Goal: Task Accomplishment & Management: Manage account settings

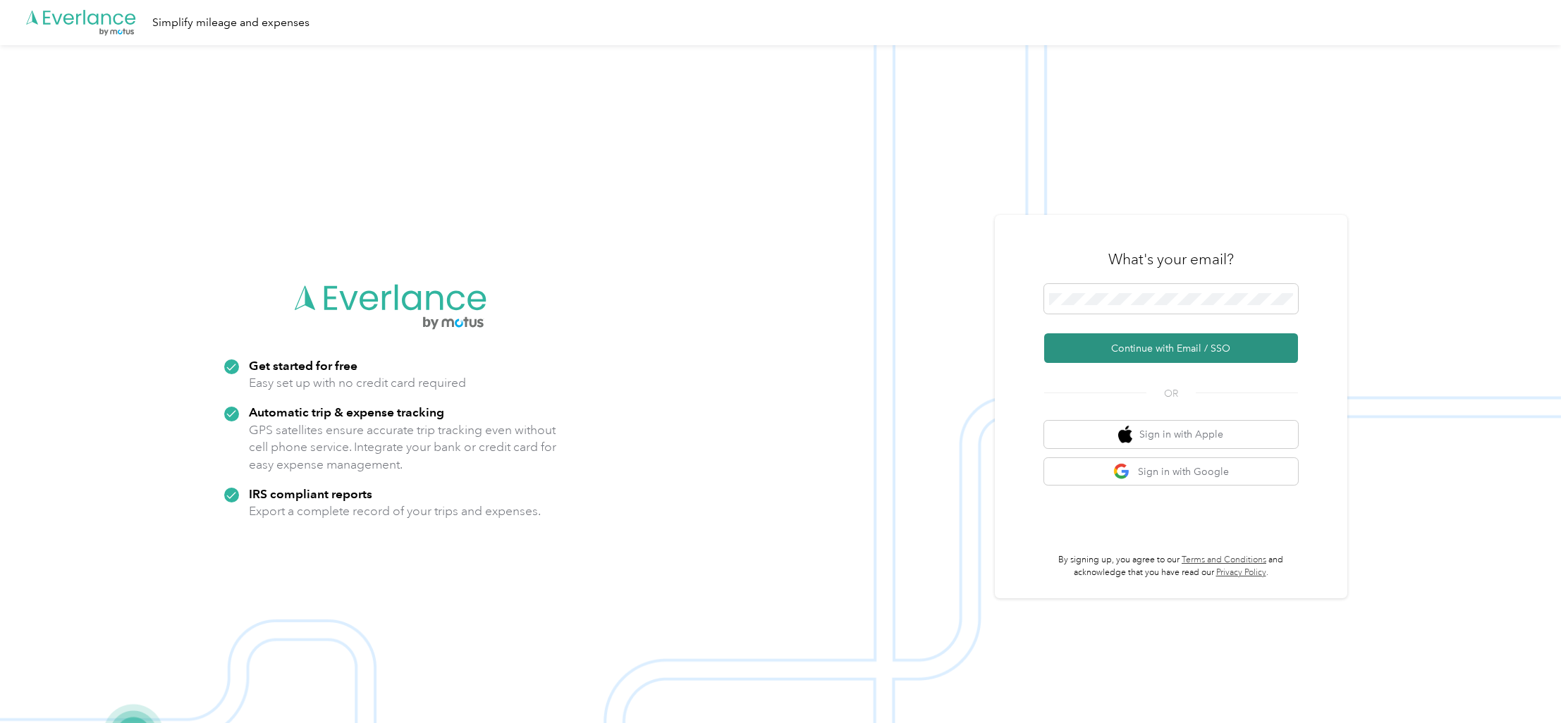
click at [1165, 343] on button "Continue with Email / SSO" at bounding box center [1171, 348] width 254 height 30
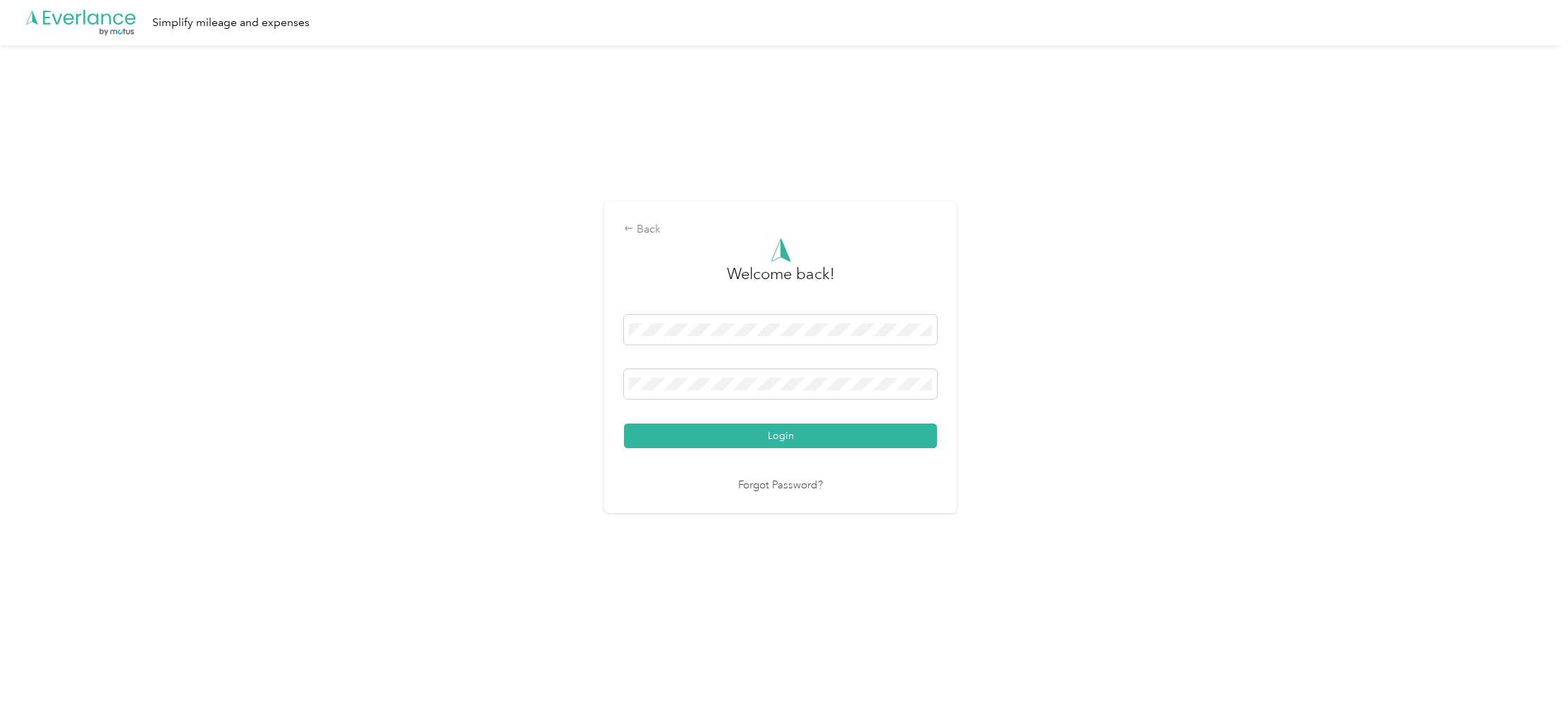
click at [855, 429] on button "Login" at bounding box center [780, 436] width 313 height 25
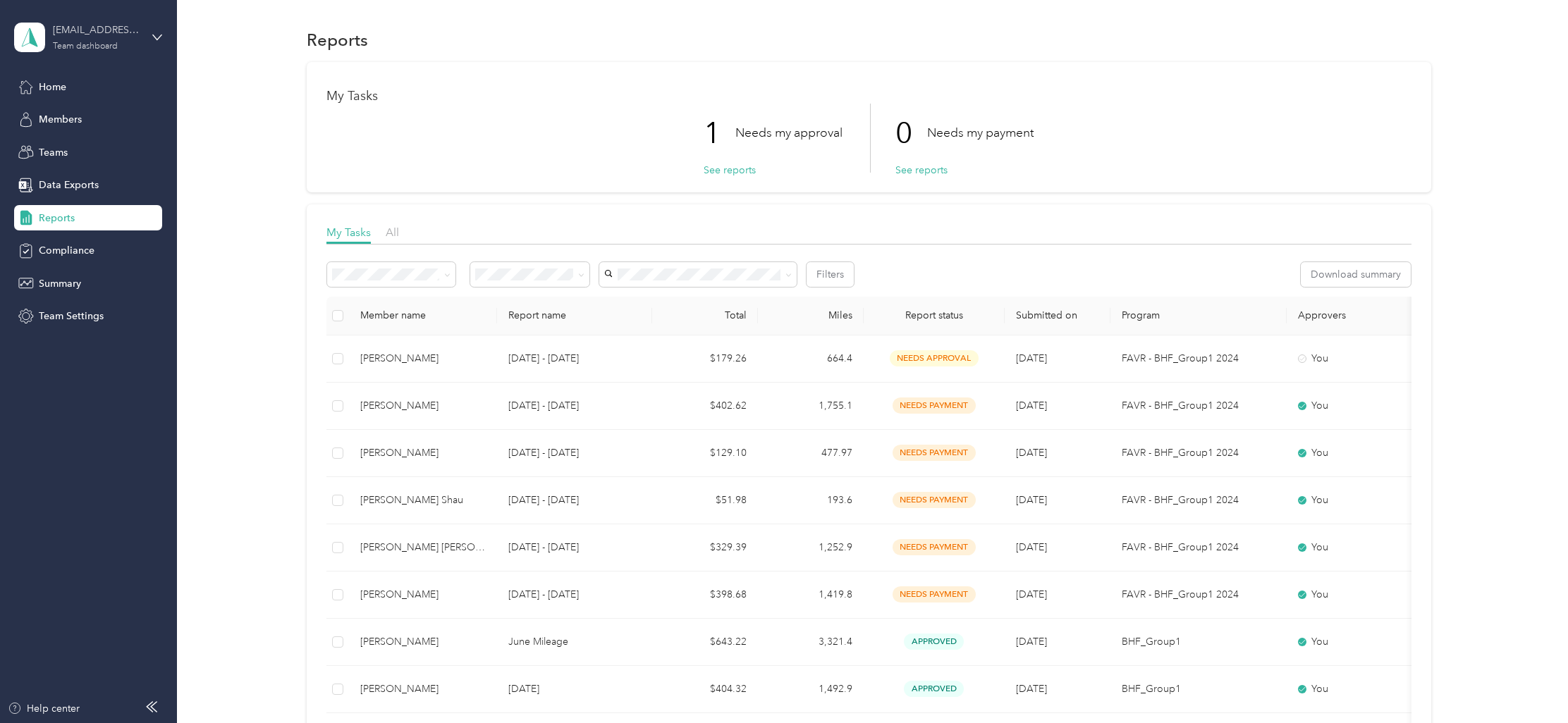
click at [125, 39] on div "[EMAIL_ADDRESS][DOMAIN_NAME] Team dashboard" at bounding box center [96, 36] width 88 height 28
click at [109, 140] on div "Personal dashboard" at bounding box center [162, 143] width 277 height 25
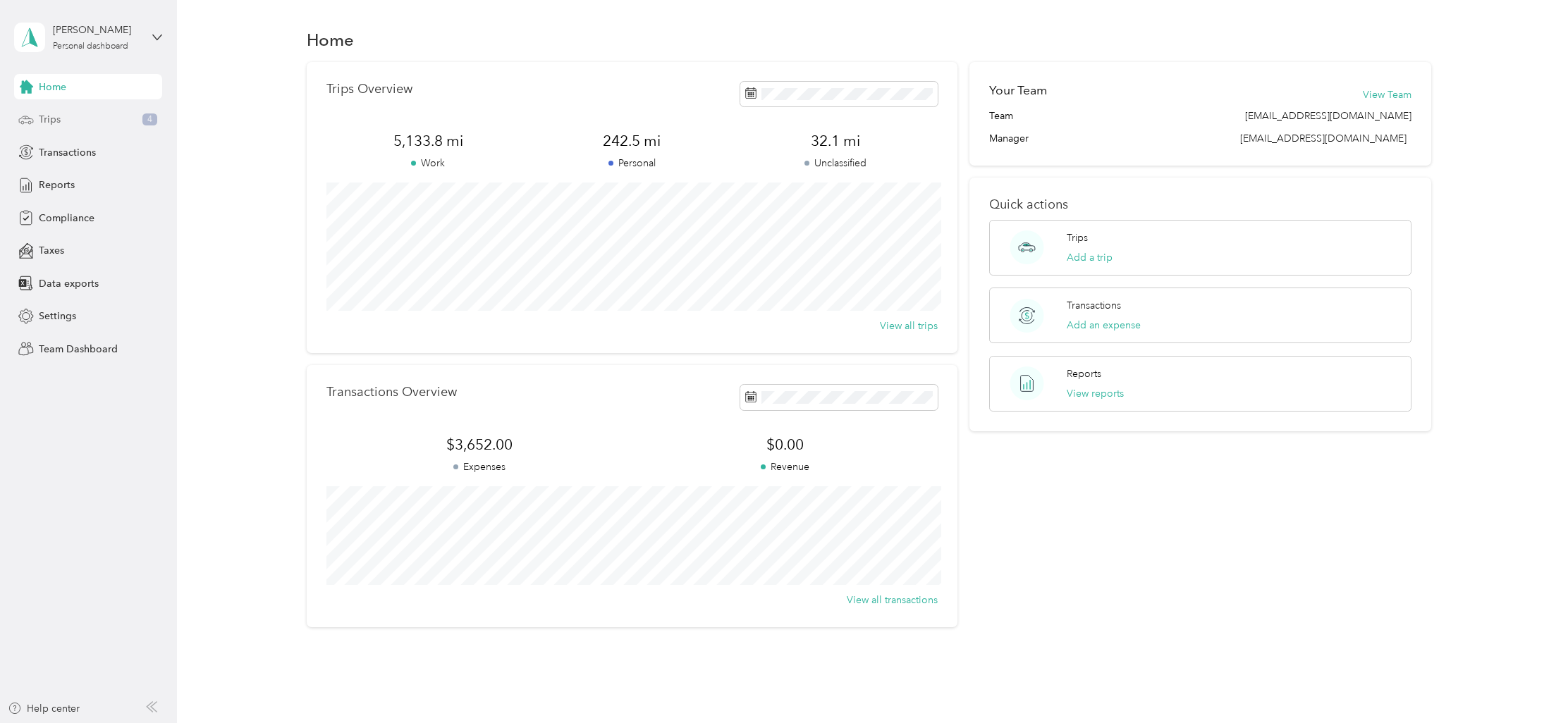
click at [101, 117] on div "Trips 4" at bounding box center [89, 120] width 149 height 25
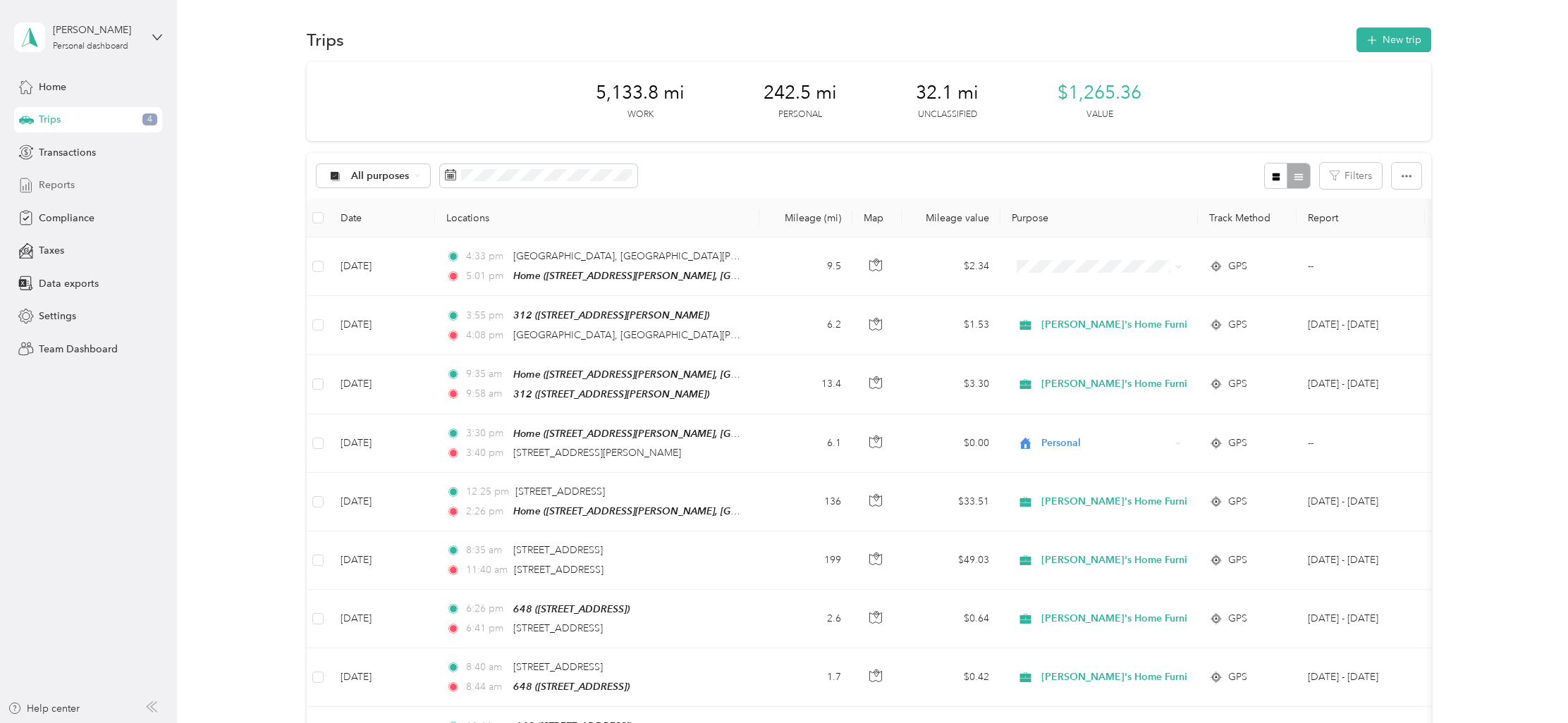
click at [98, 182] on div "Reports" at bounding box center [89, 185] width 149 height 25
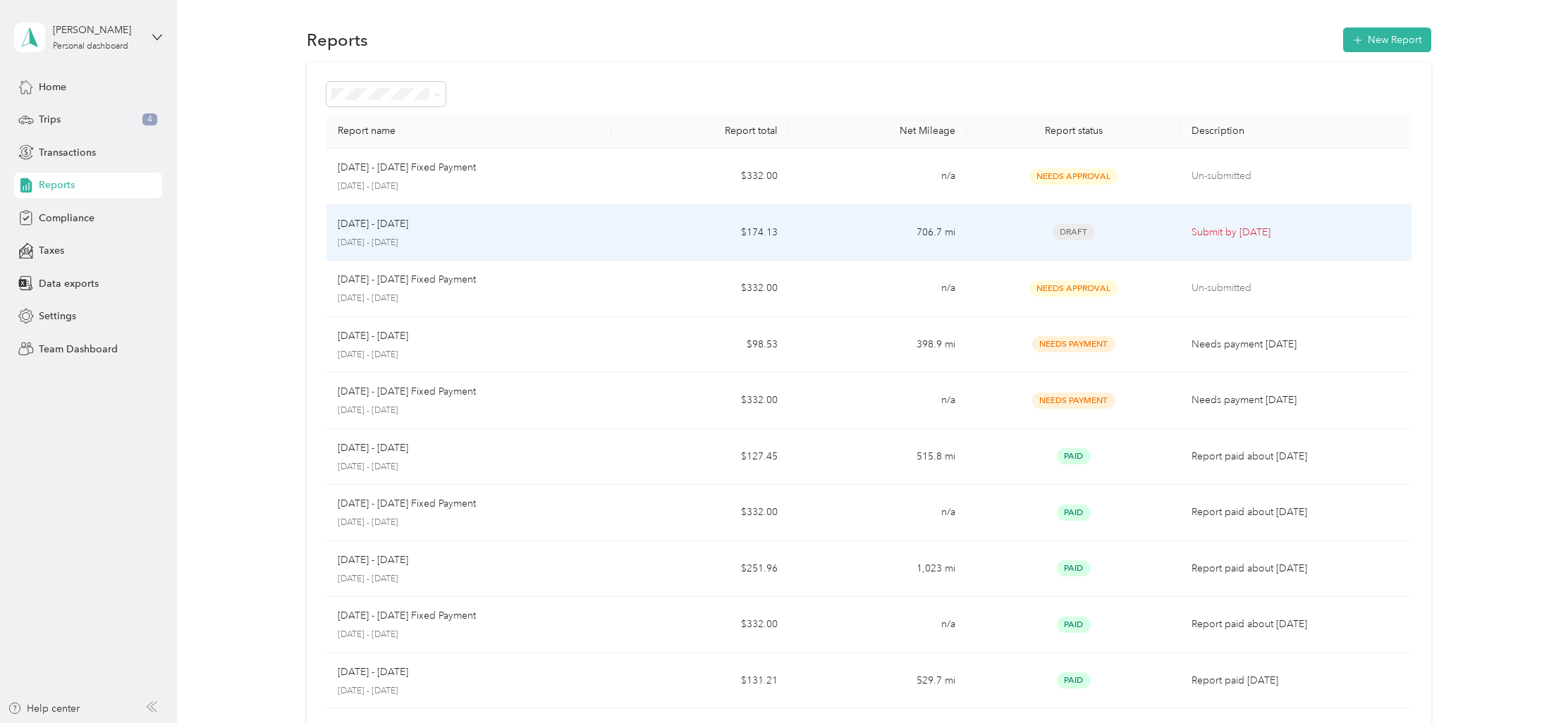
click at [414, 225] on div "[DATE] - [DATE]" at bounding box center [469, 225] width 262 height 15
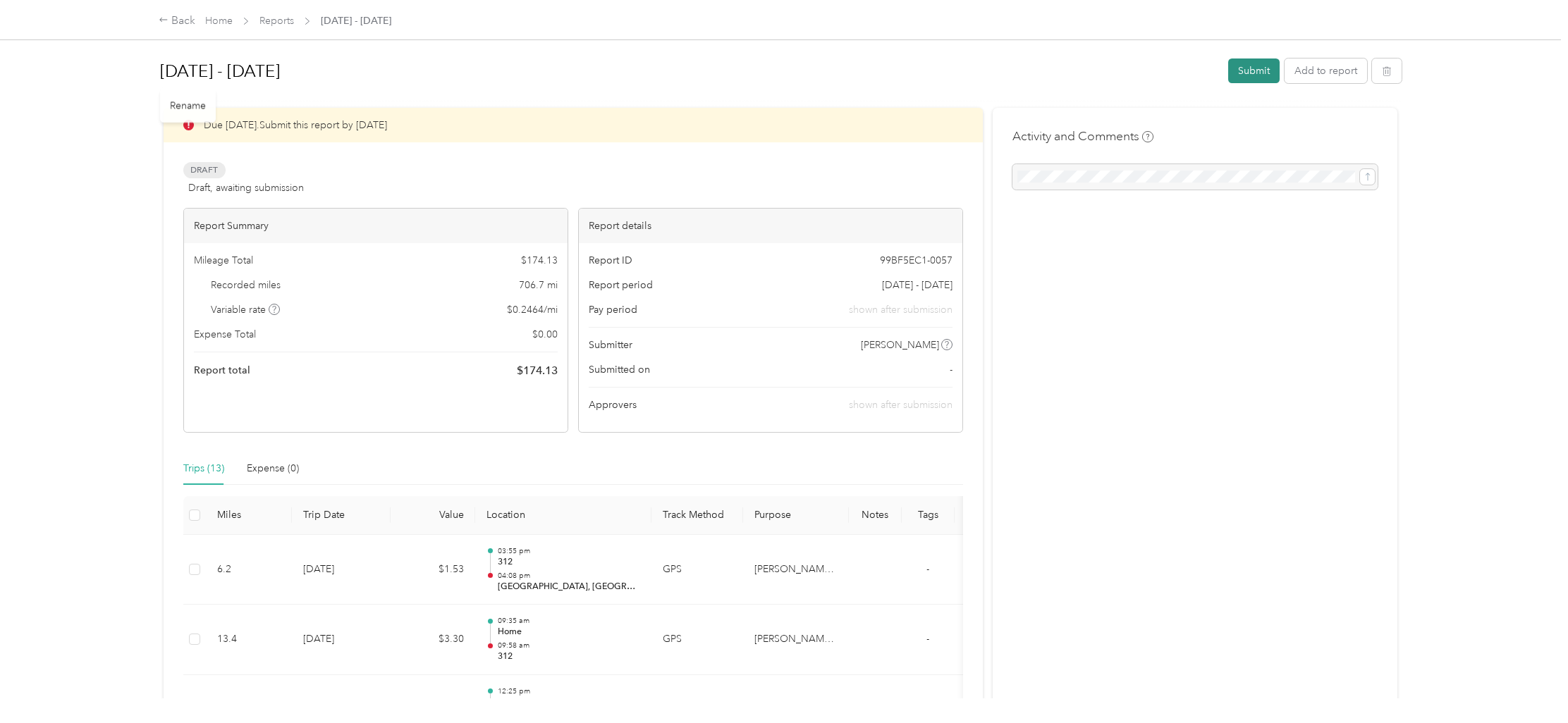
click at [1235, 72] on button "Submit" at bounding box center [1254, 71] width 51 height 25
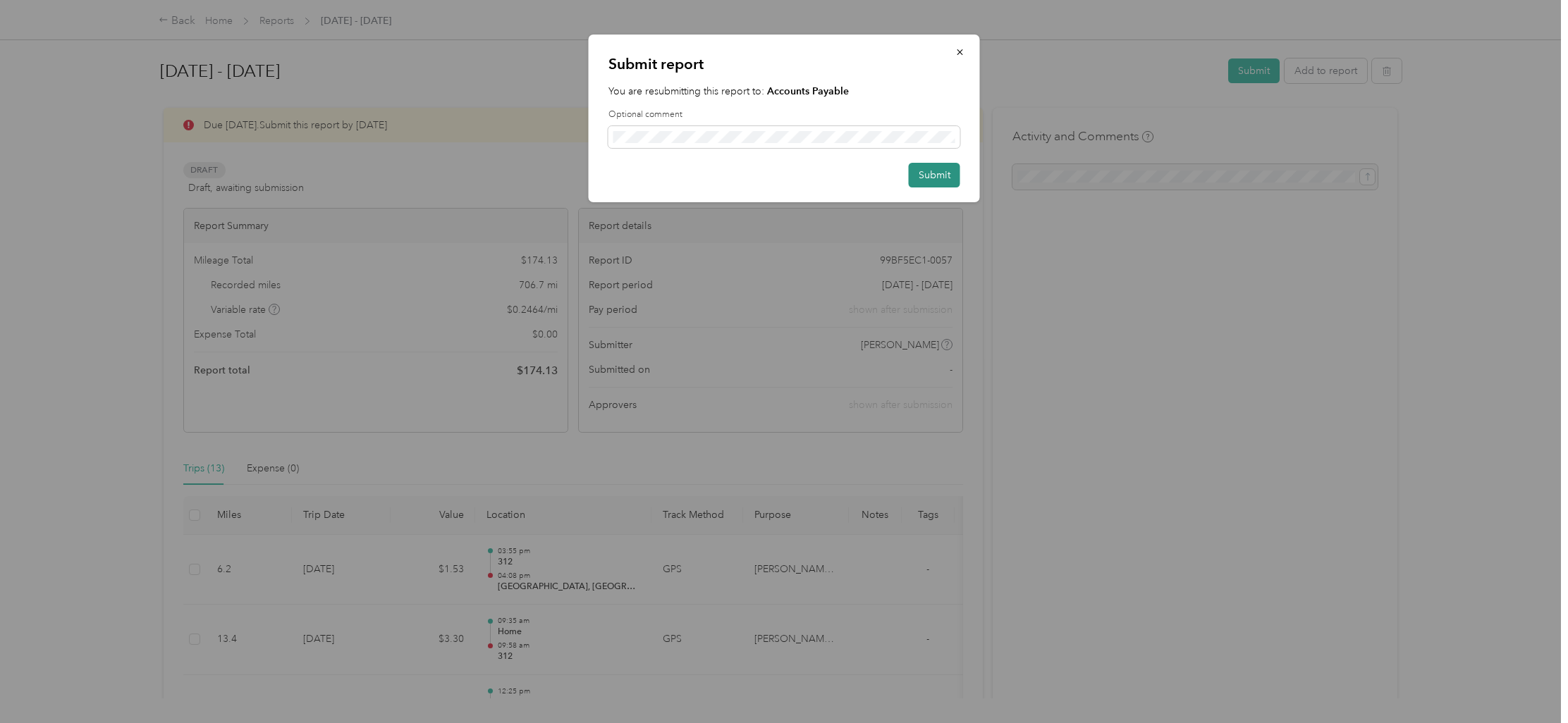
click at [923, 185] on button "Submit" at bounding box center [934, 175] width 51 height 25
